Goal: Task Accomplishment & Management: Manage account settings

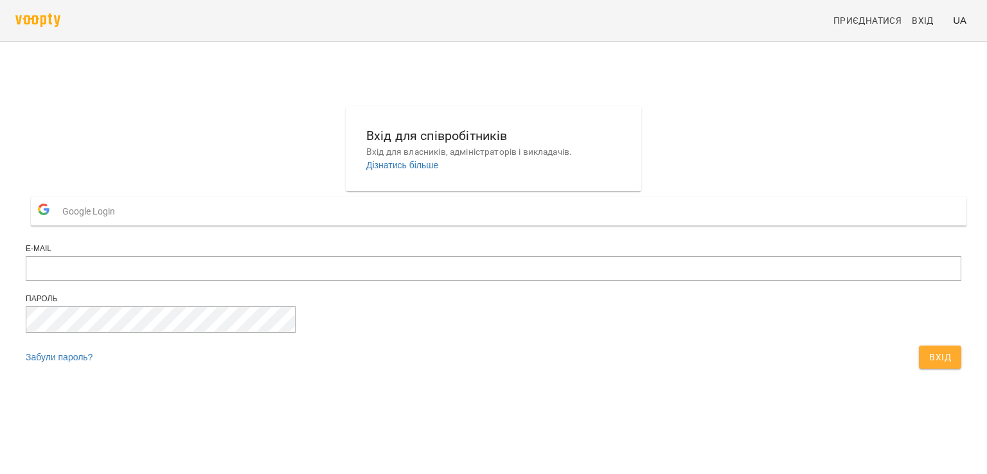
click at [121, 224] on span "Google Login" at bounding box center [91, 212] width 59 height 26
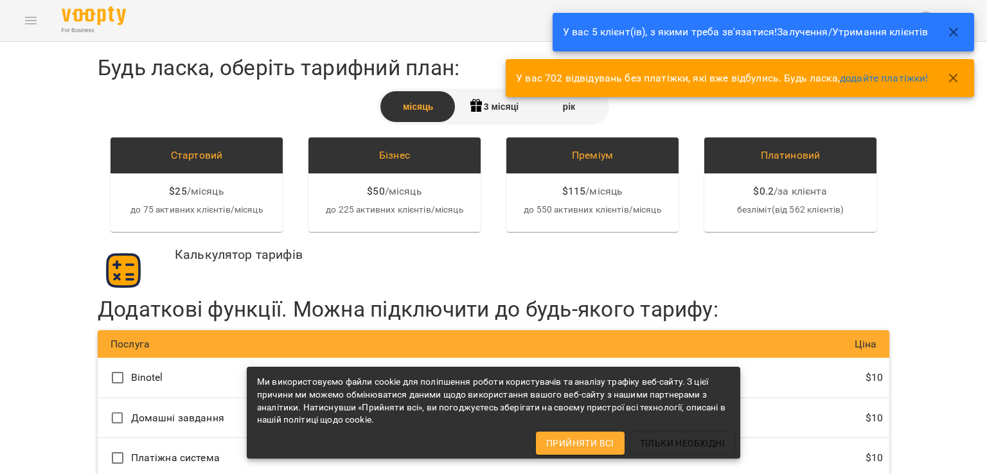
click at [950, 30] on icon "button" at bounding box center [953, 31] width 15 height 15
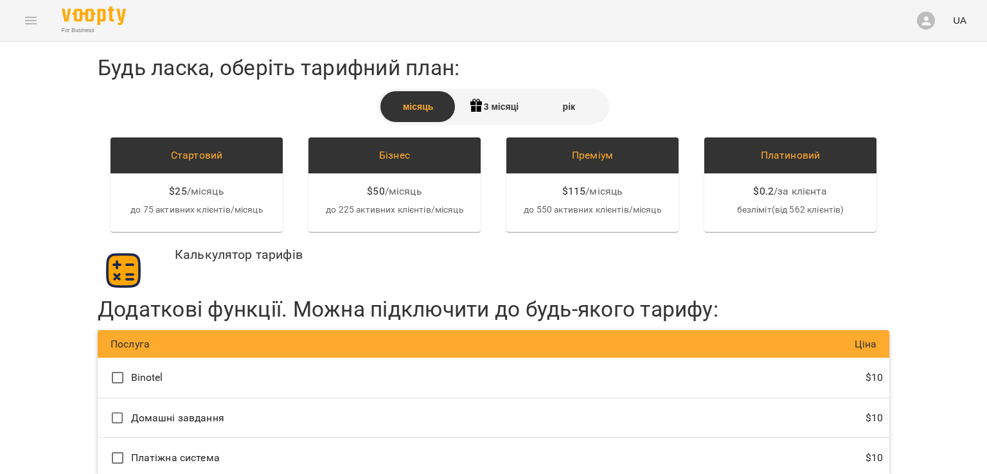
click at [24, 13] on div "For Business UA" at bounding box center [493, 20] width 987 height 41
click at [31, 19] on div "For Business UA" at bounding box center [493, 20] width 987 height 41
click at [33, 21] on div "For Business UA" at bounding box center [493, 20] width 987 height 41
click at [33, 22] on div "For Business UA" at bounding box center [493, 20] width 987 height 41
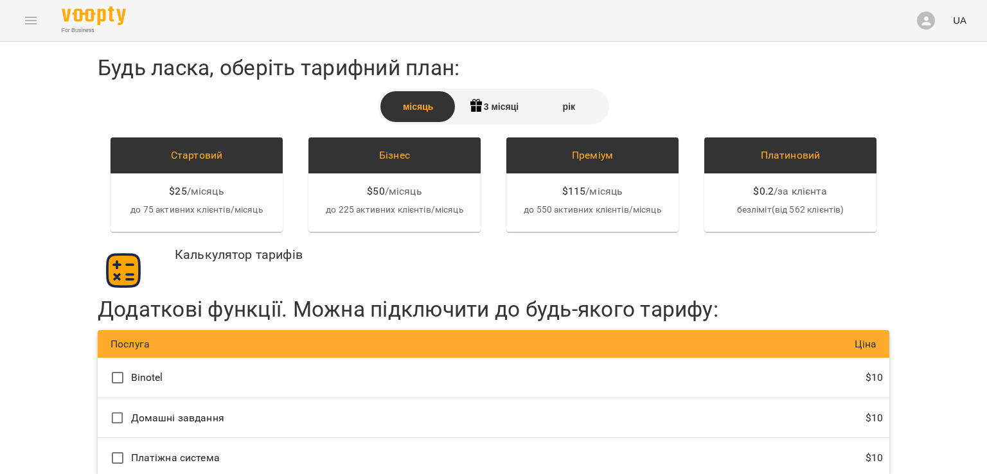
click at [33, 22] on div "For Business UA" at bounding box center [493, 20] width 987 height 41
click at [925, 27] on div "button" at bounding box center [926, 21] width 18 height 18
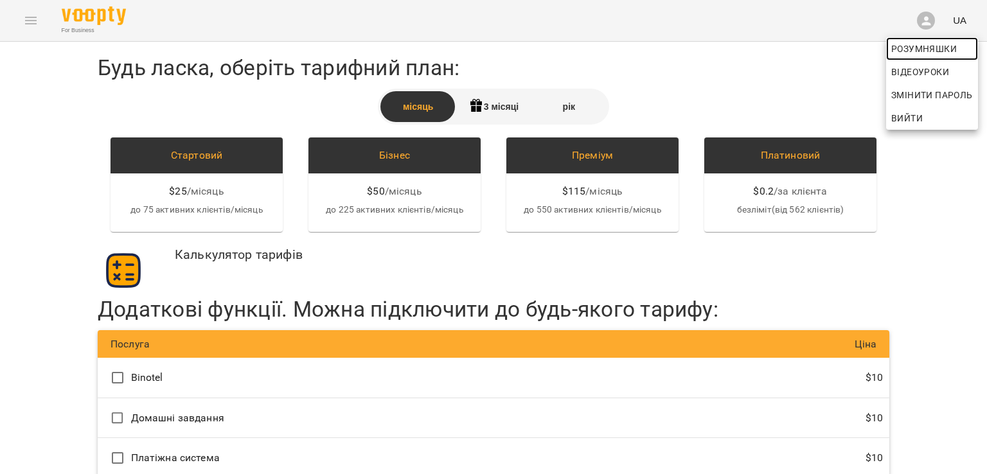
click at [918, 54] on span "Розумняшки" at bounding box center [932, 48] width 82 height 15
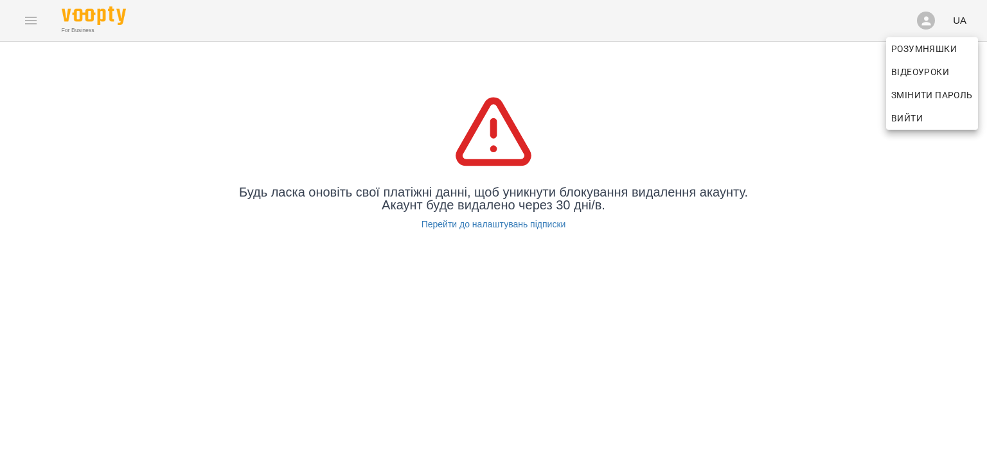
click at [474, 204] on div at bounding box center [493, 237] width 987 height 474
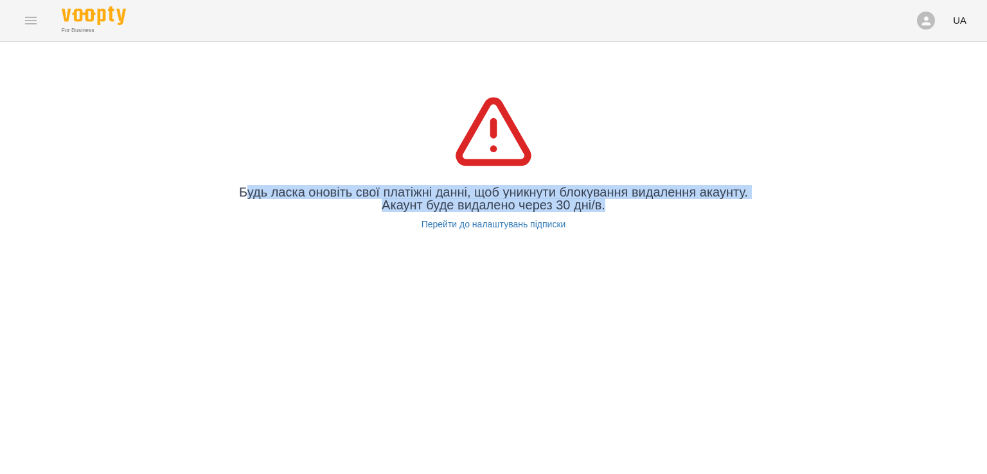
drag, startPoint x: 635, startPoint y: 200, endPoint x: 270, endPoint y: 193, distance: 365.1
click at [270, 193] on p "Будь ласка оновіть свої платіжні данні, щоб уникнути блокування видалення акаун…" at bounding box center [493, 199] width 514 height 26
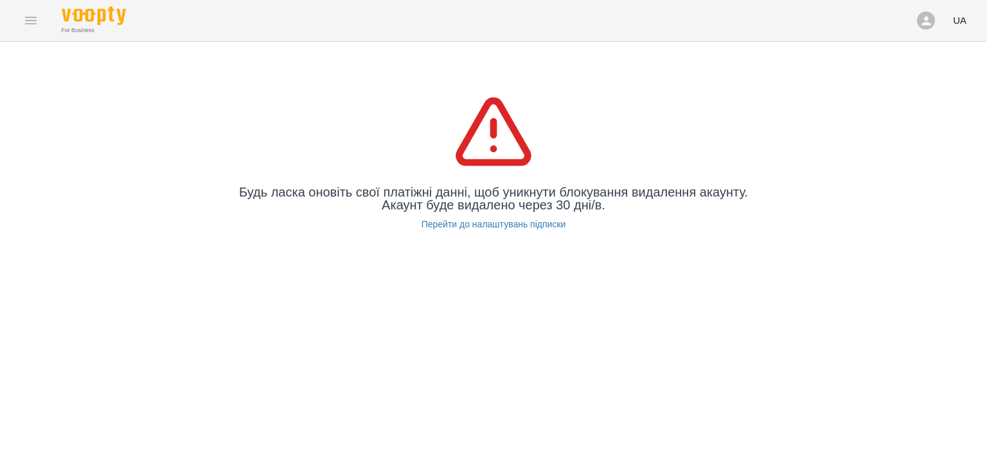
click at [571, 260] on div "Будь ласка оновіть свої платіжні данні, щоб уникнути блокування видалення акаун…" at bounding box center [493, 160] width 987 height 237
